Goal: Information Seeking & Learning: Learn about a topic

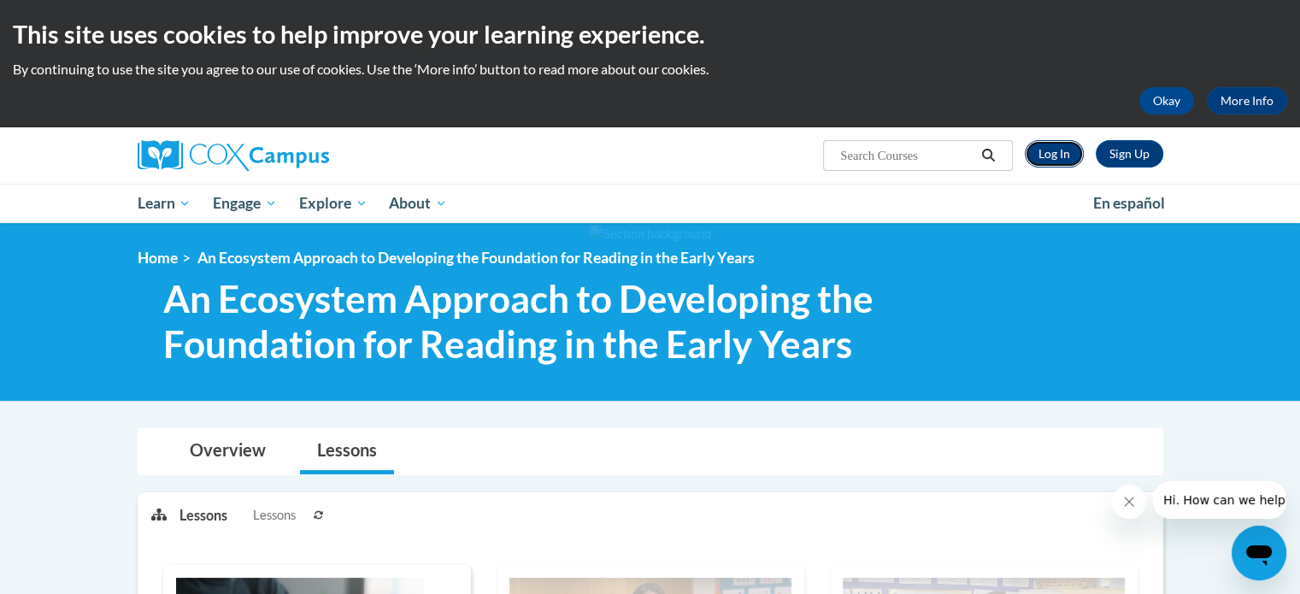
click at [1052, 151] on link "Log In" at bounding box center [1054, 153] width 59 height 27
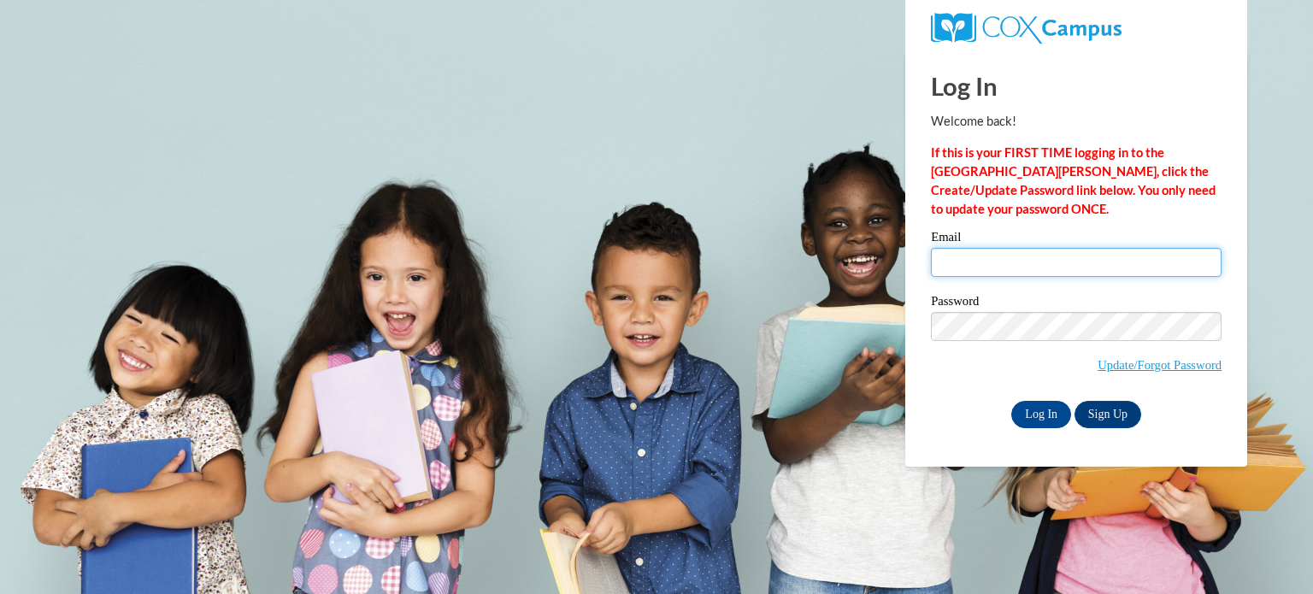
click at [988, 268] on input "Email" at bounding box center [1076, 262] width 291 height 29
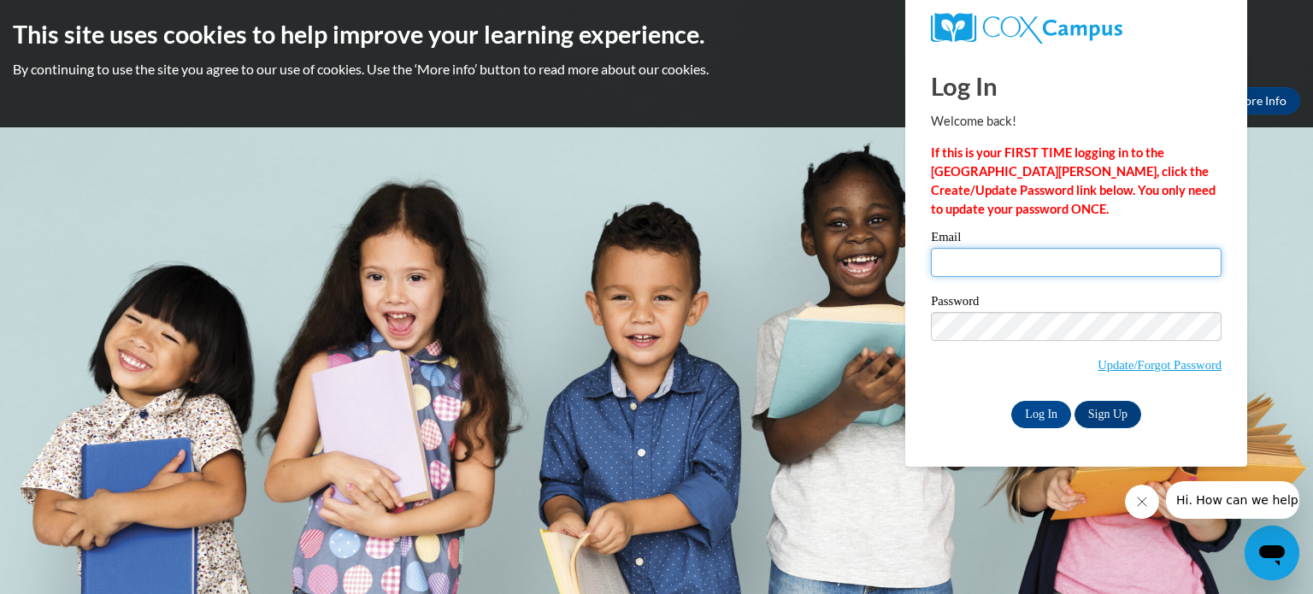
type input "[PERSON_NAME][EMAIL_ADDRESS][DOMAIN_NAME]"
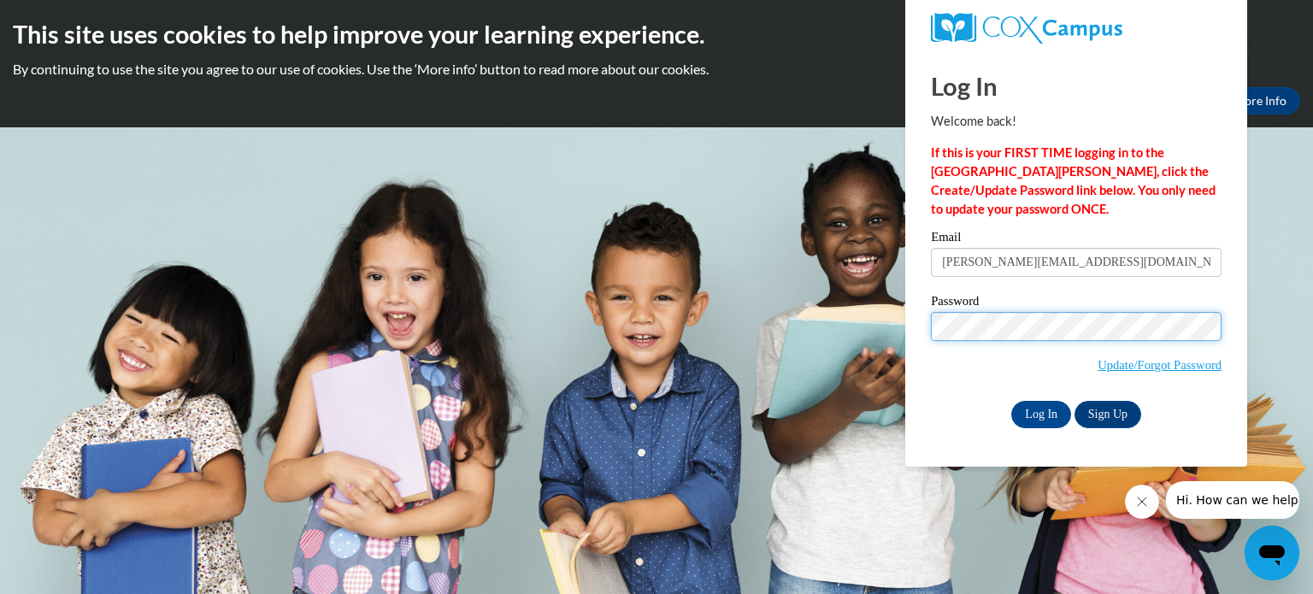
click at [1011, 401] on input "Log In" at bounding box center [1041, 414] width 60 height 27
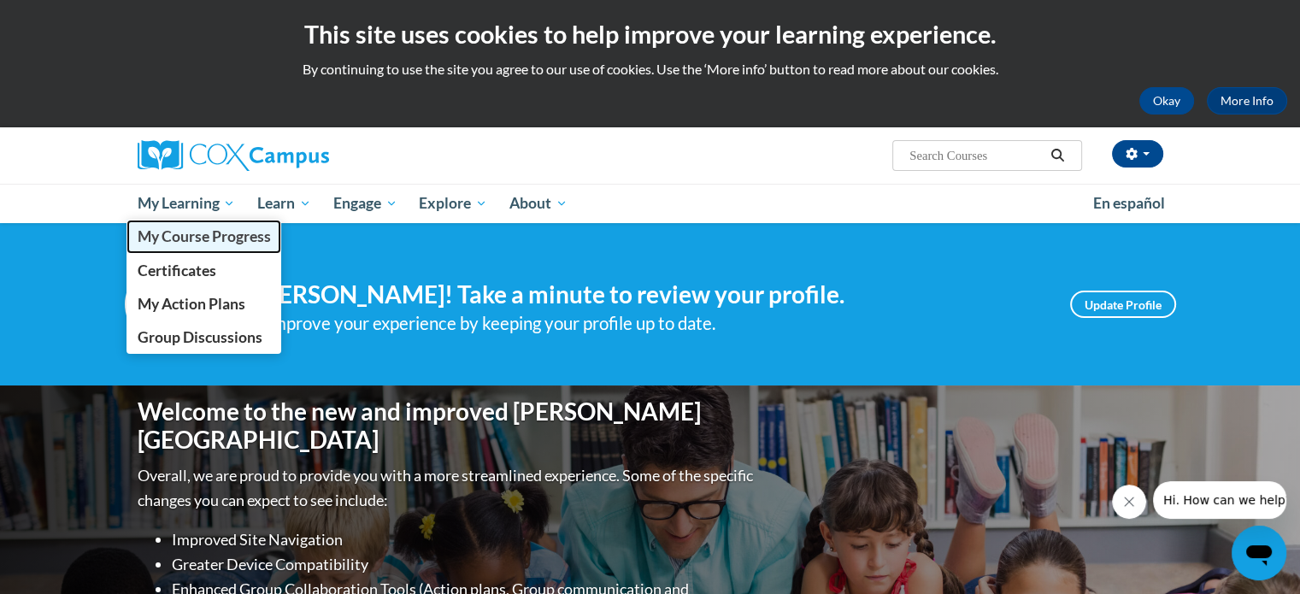
click at [191, 248] on link "My Course Progress" at bounding box center [204, 236] width 156 height 33
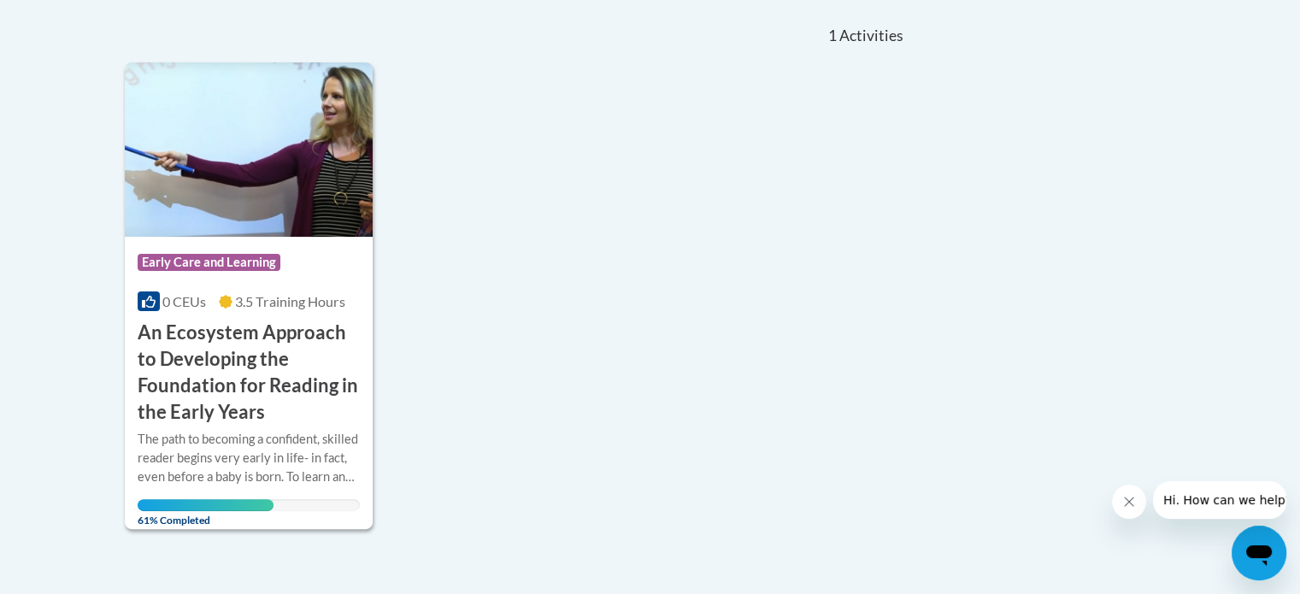
scroll to position [378, 0]
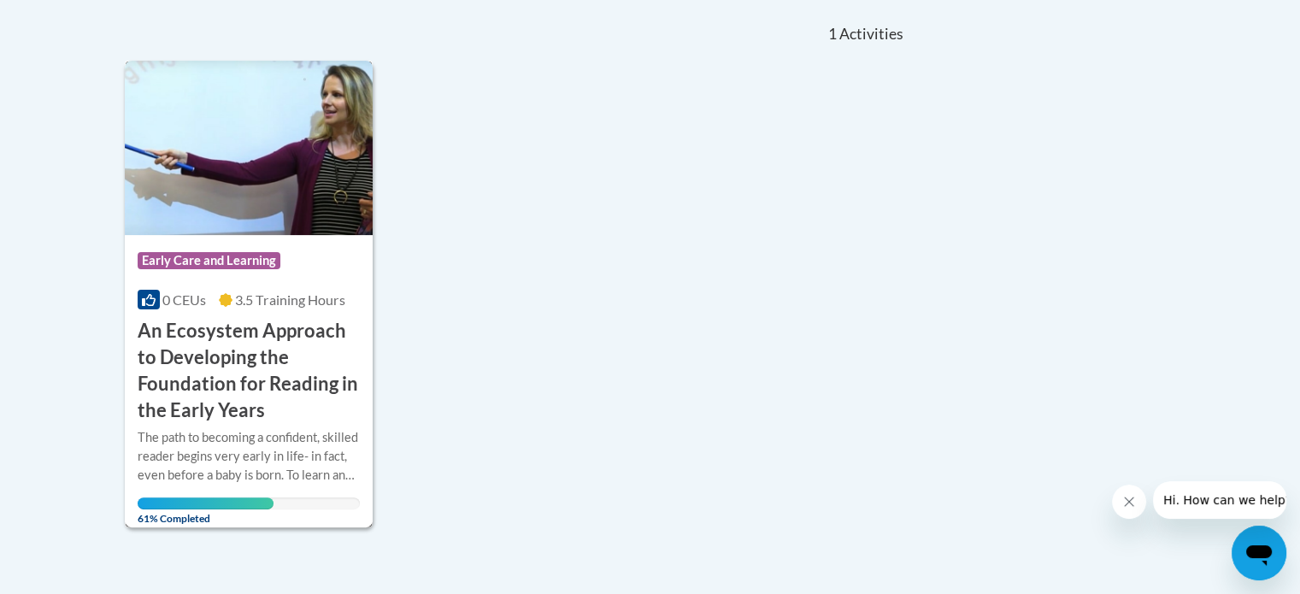
click at [292, 437] on div "The path to becoming a confident, skilled reader begins very early in life- in …" at bounding box center [249, 456] width 223 height 56
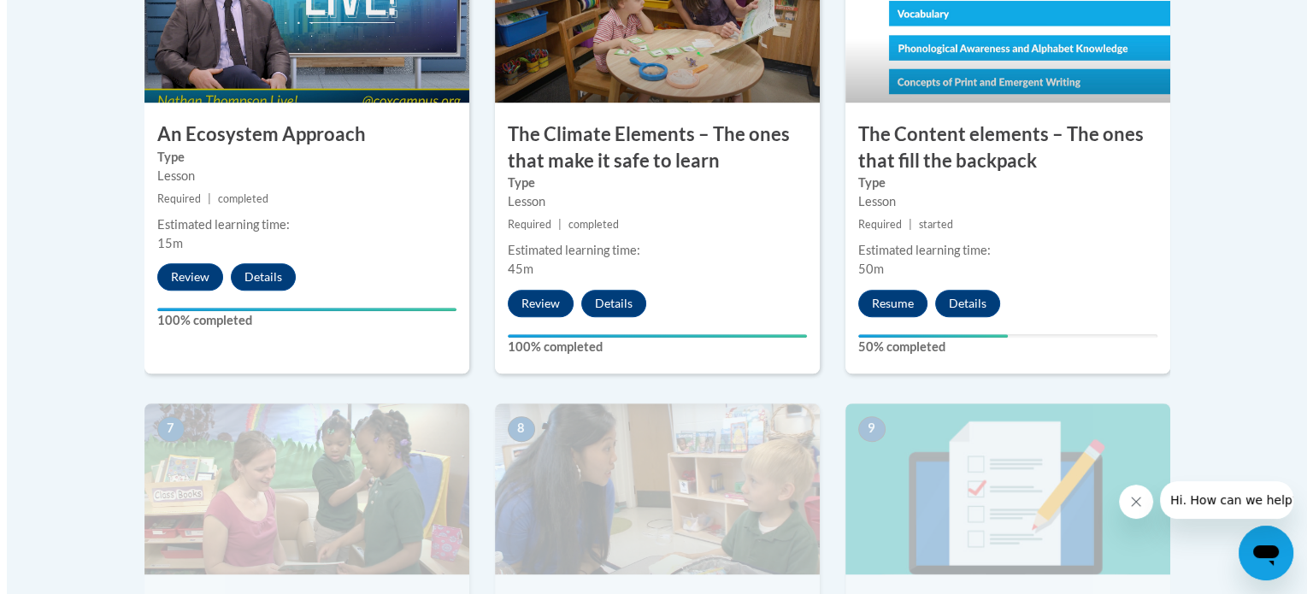
scroll to position [1168, 0]
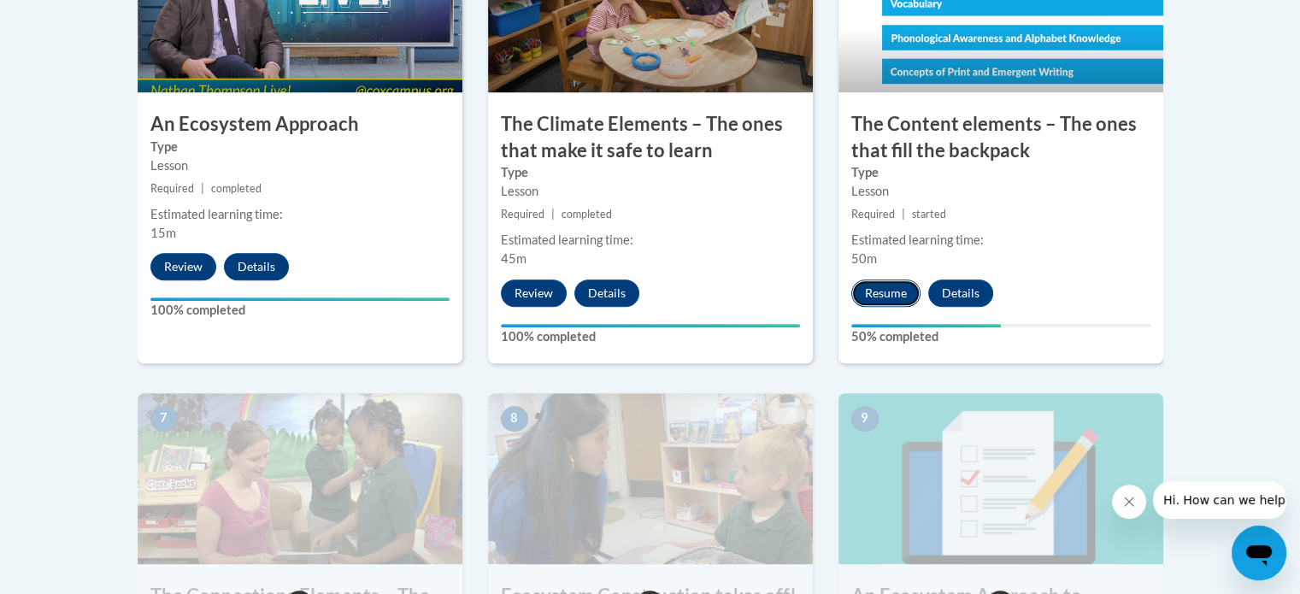
click at [889, 286] on button "Resume" at bounding box center [885, 292] width 69 height 27
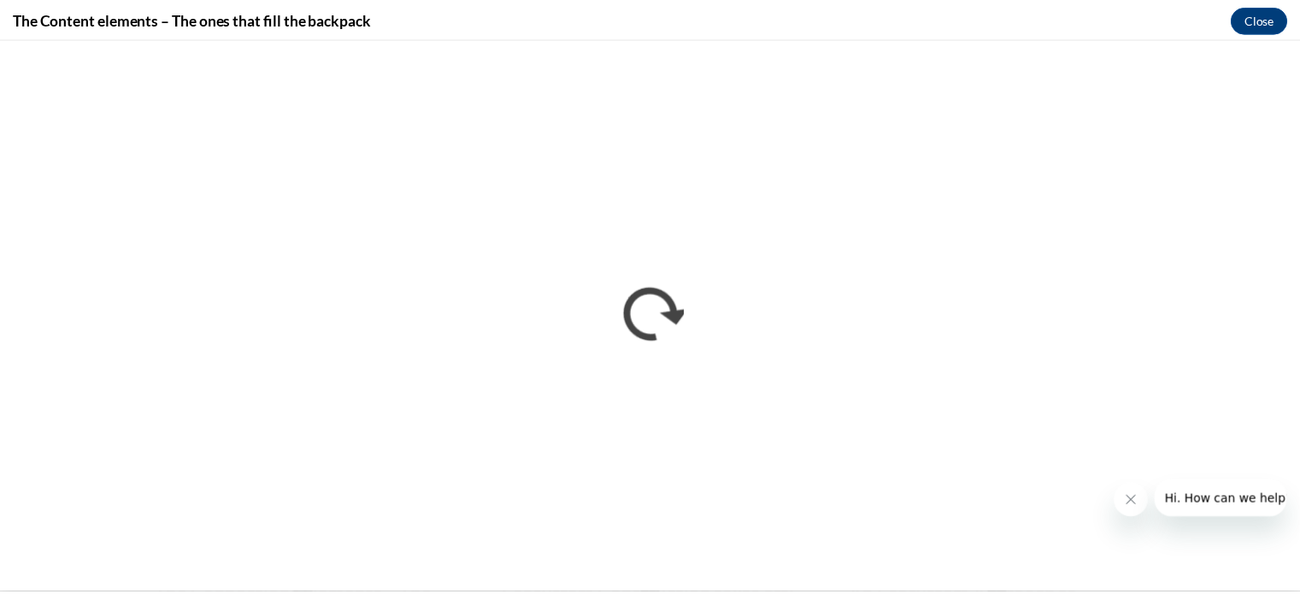
scroll to position [0, 0]
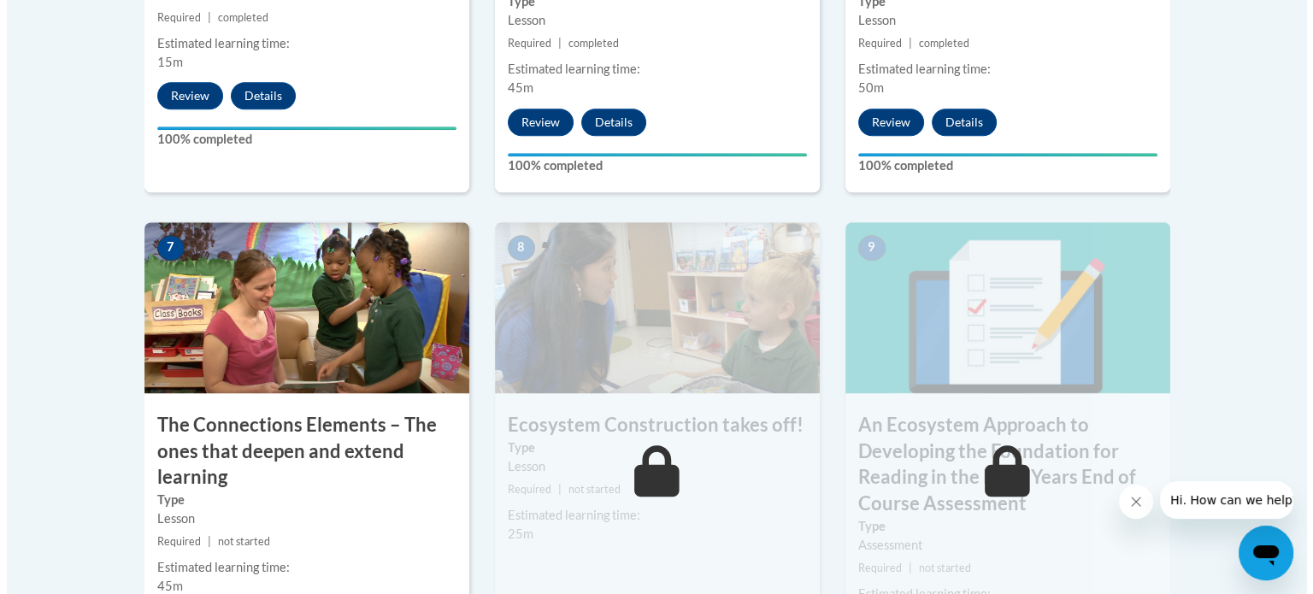
scroll to position [1542, 0]
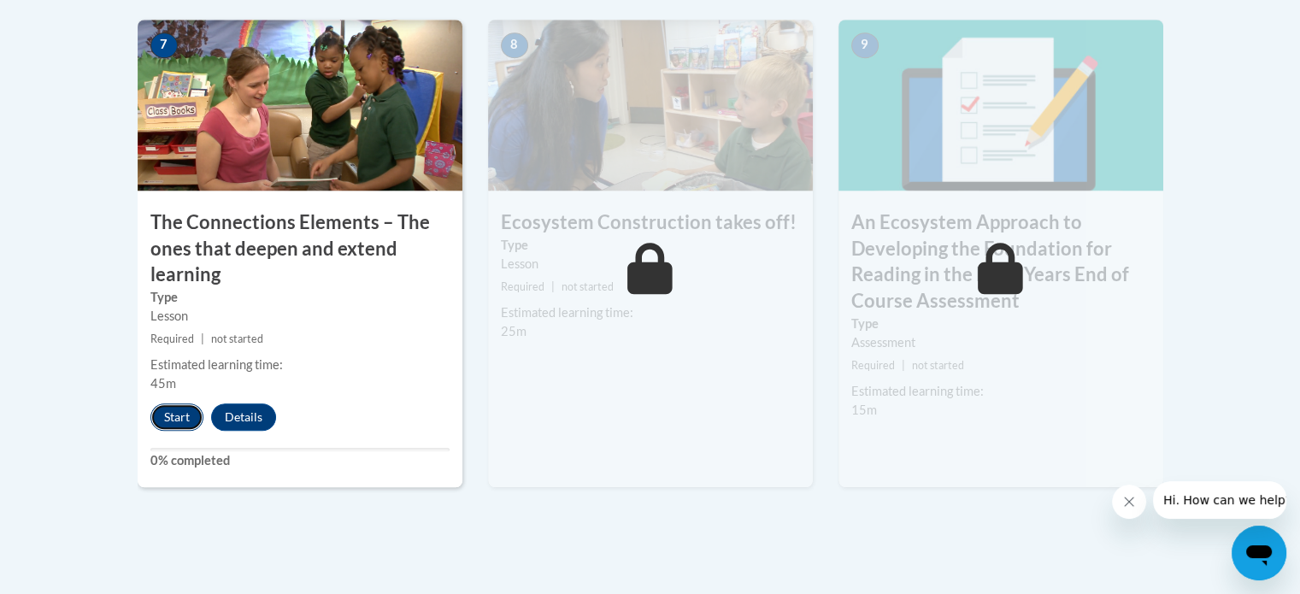
click at [178, 414] on button "Start" at bounding box center [176, 416] width 53 height 27
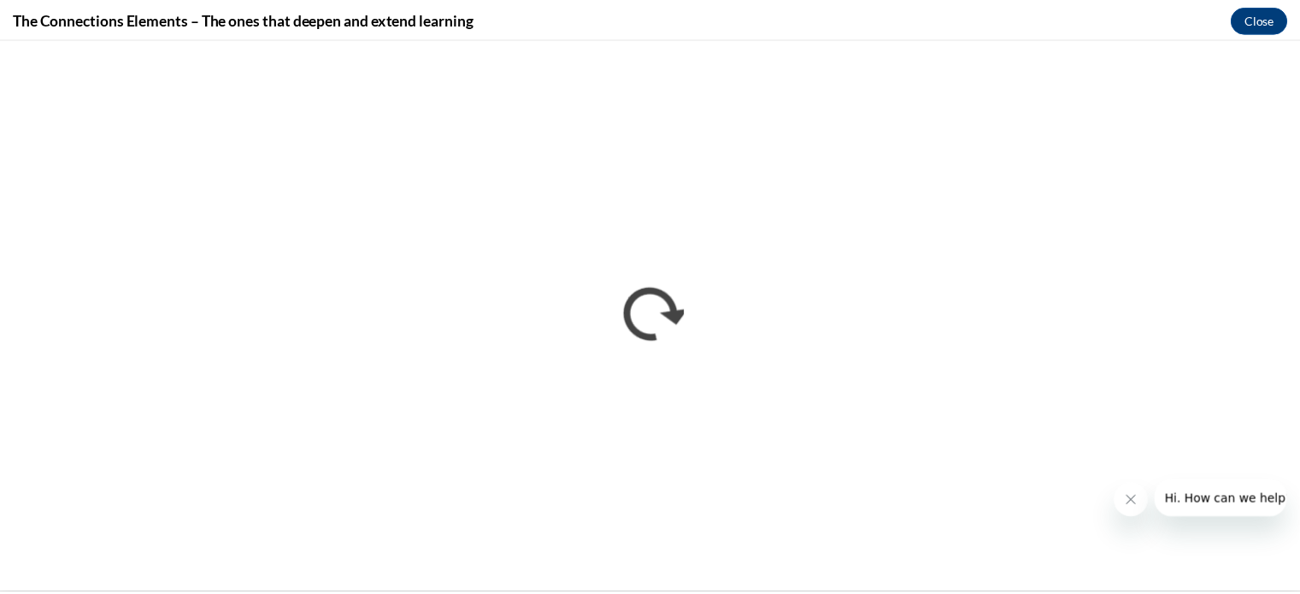
scroll to position [0, 0]
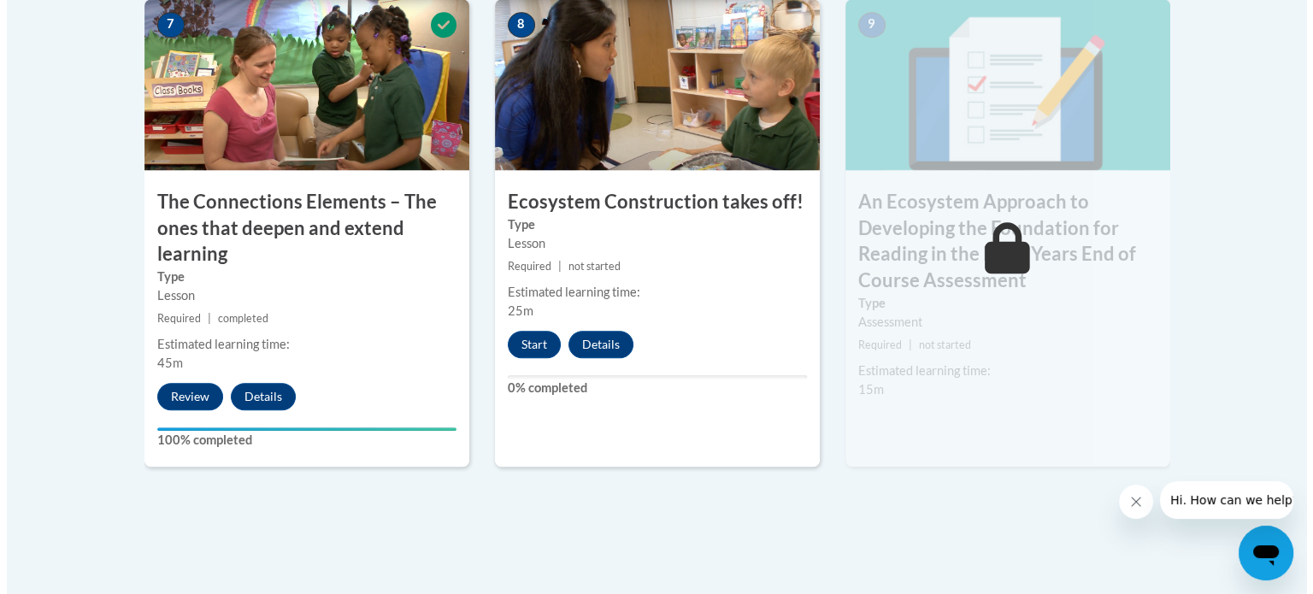
scroll to position [1514, 0]
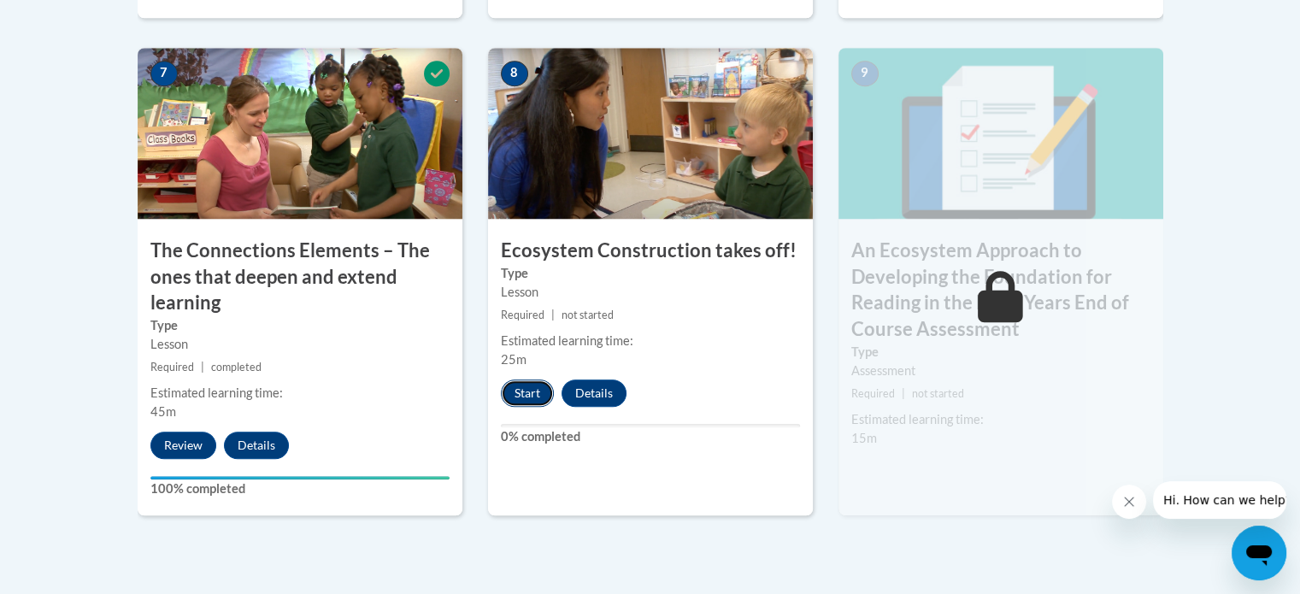
click at [530, 396] on button "Start" at bounding box center [527, 392] width 53 height 27
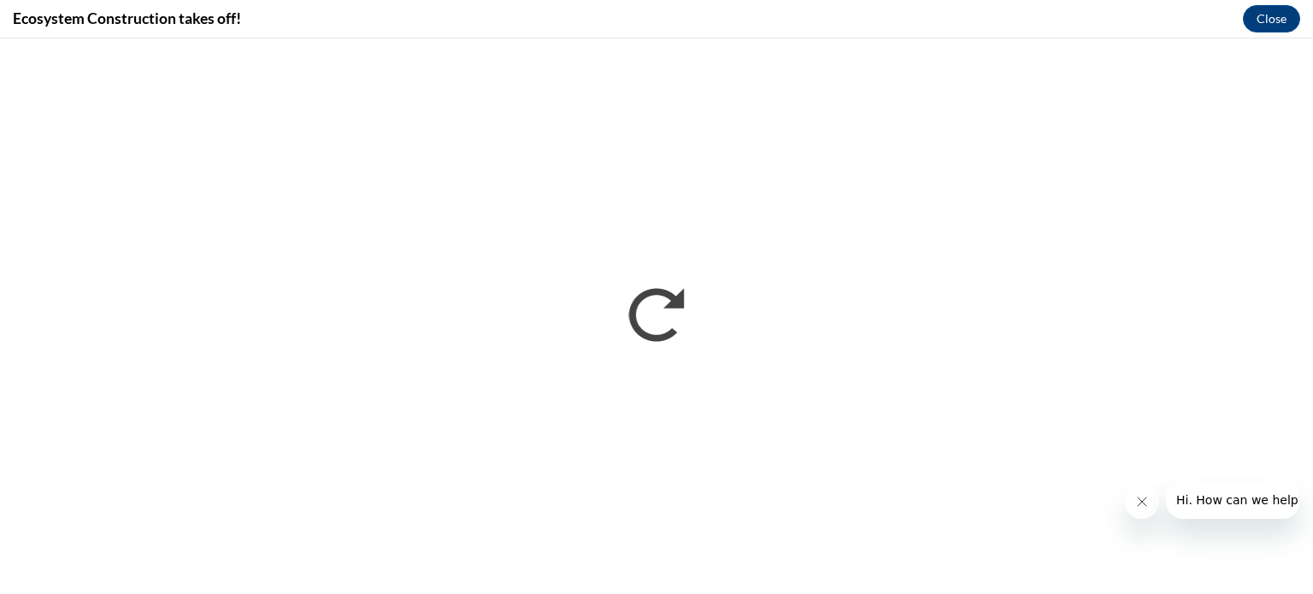
scroll to position [0, 0]
